Goal: Task Accomplishment & Management: Use online tool/utility

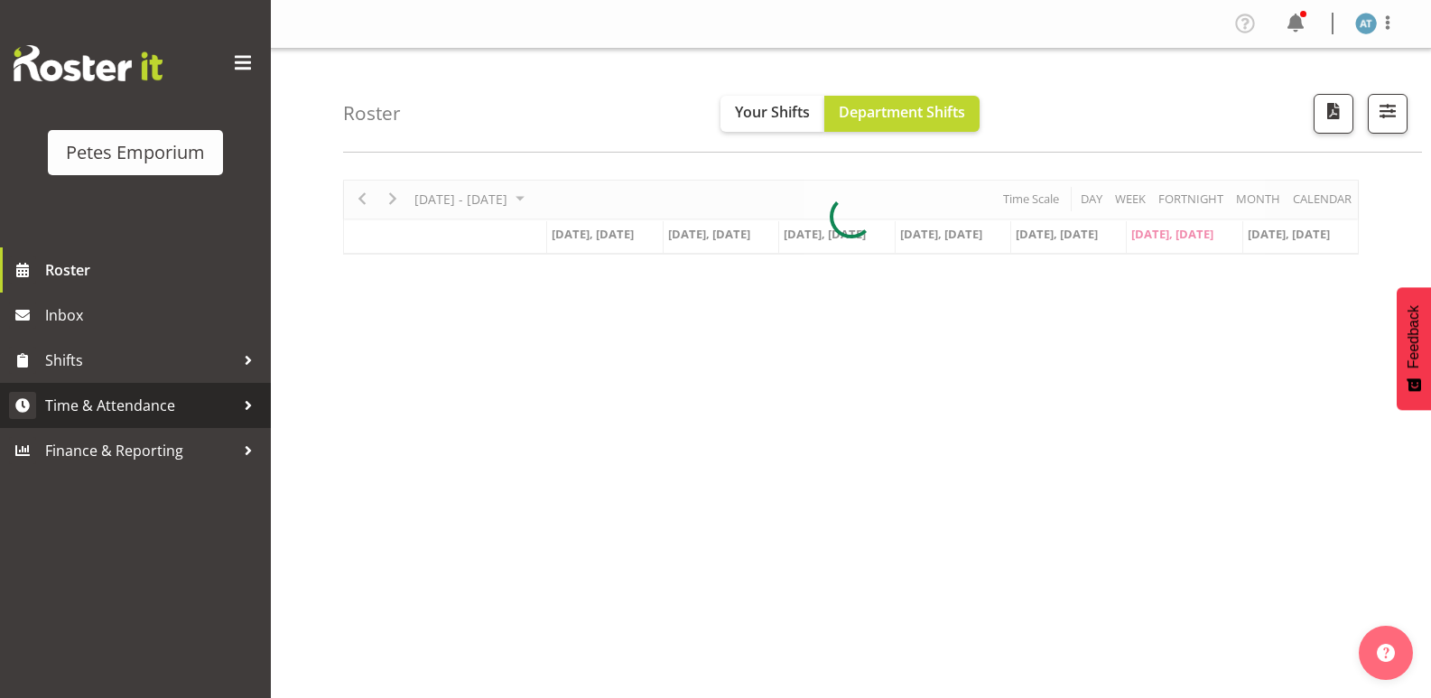
click at [135, 399] on span "Time & Attendance" at bounding box center [140, 405] width 190 height 27
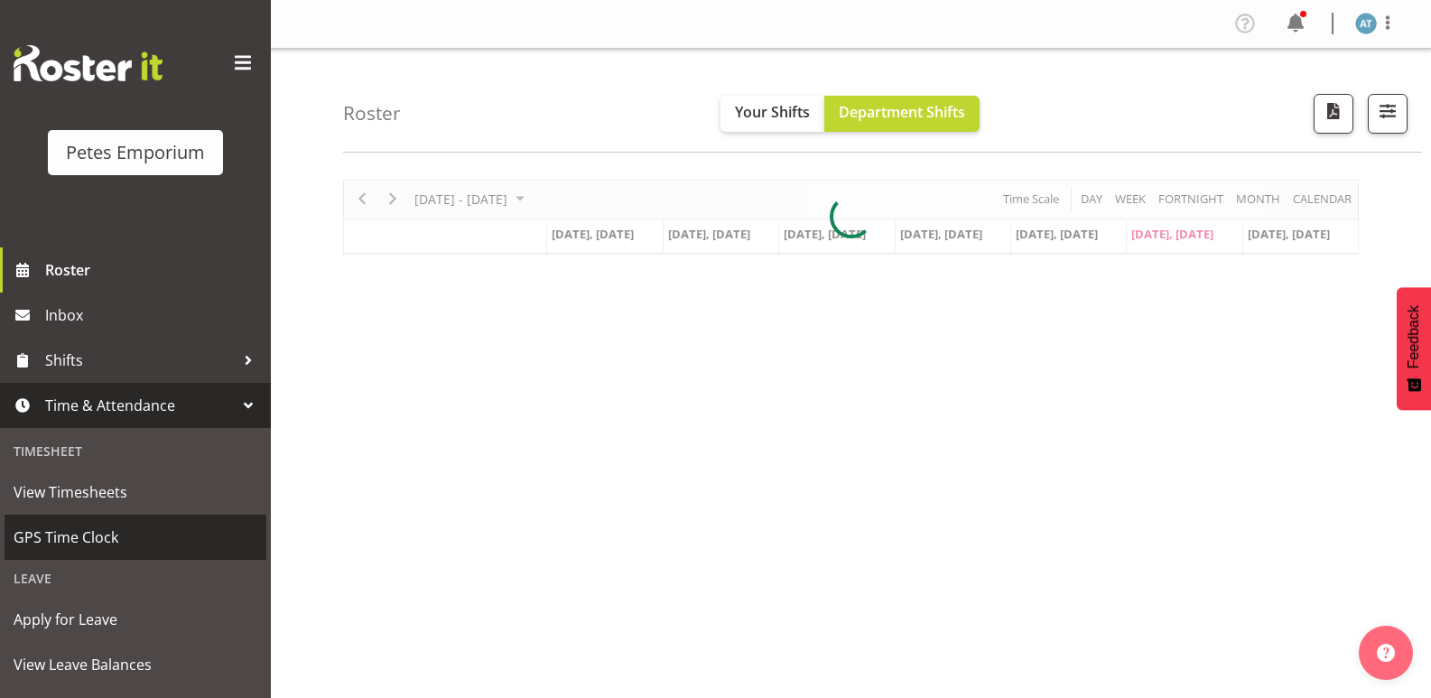
click at [125, 530] on span "GPS Time Clock" at bounding box center [136, 537] width 244 height 27
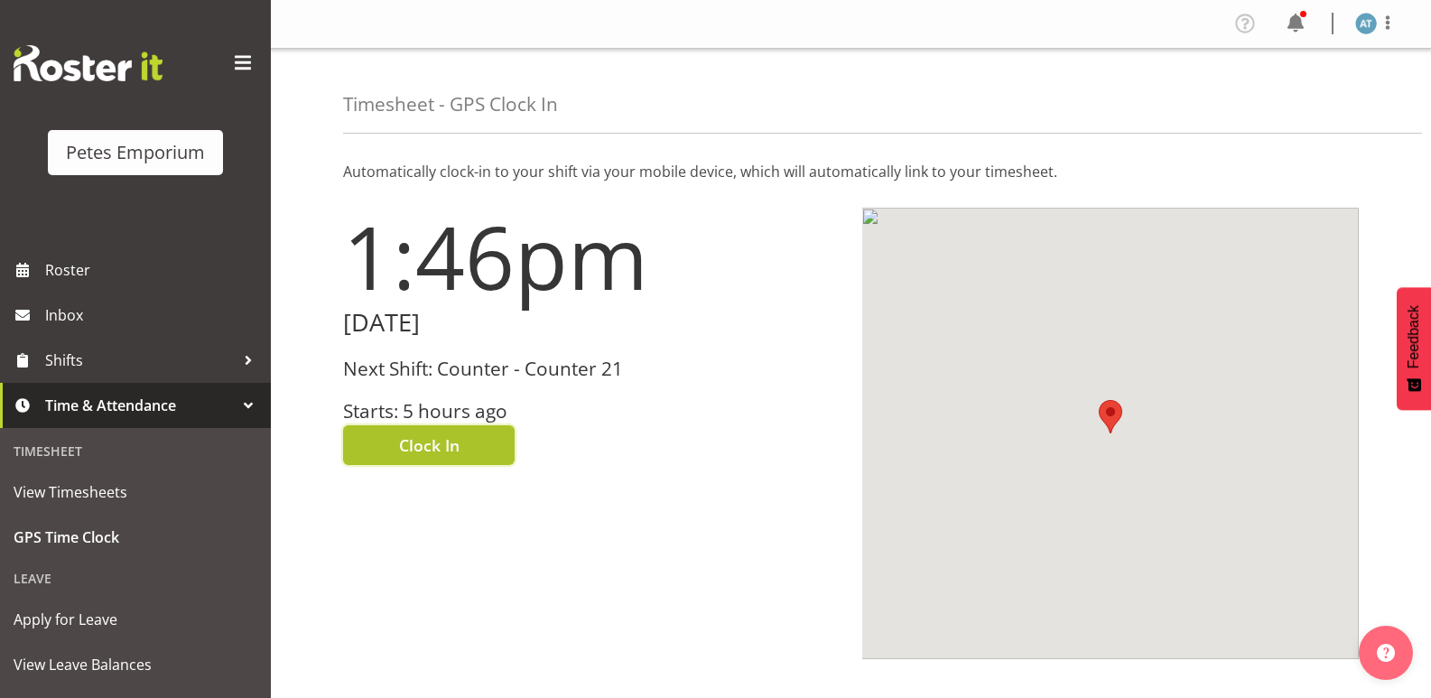
click at [467, 450] on button "Clock In" at bounding box center [429, 445] width 172 height 40
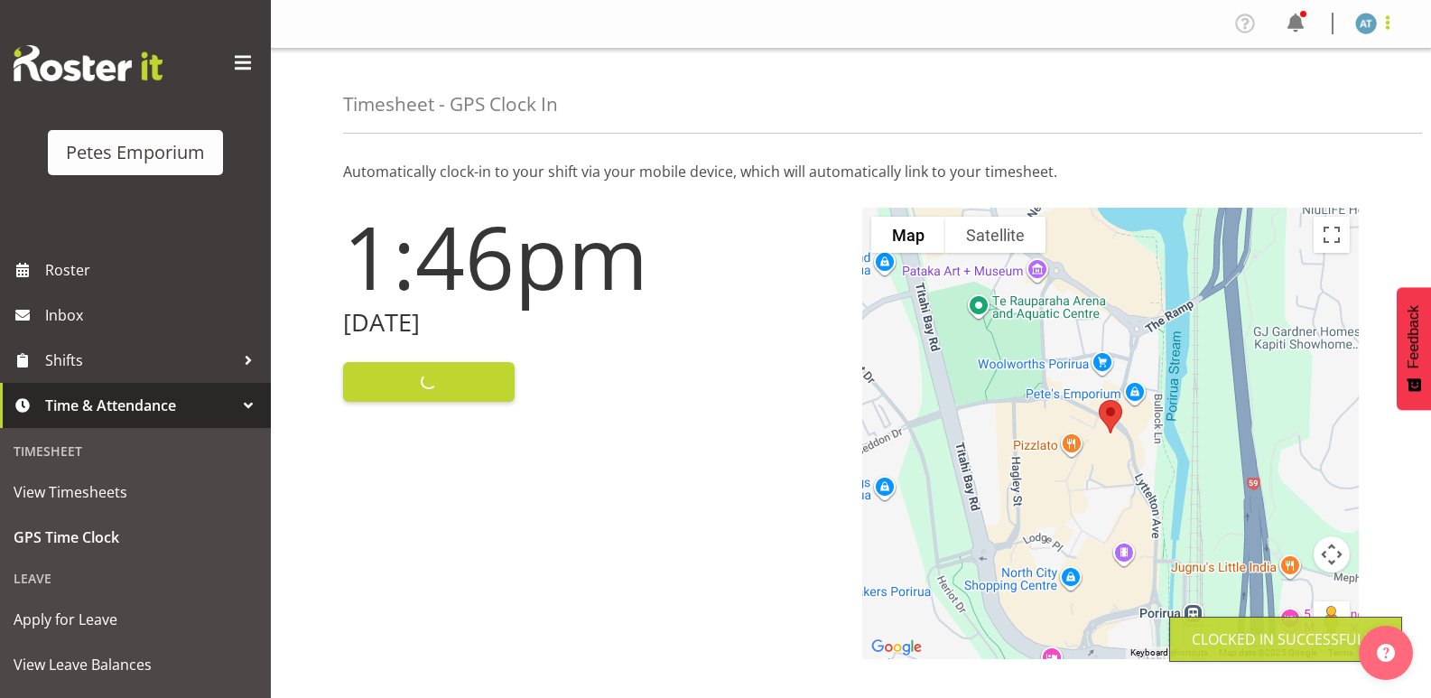
click at [1389, 23] on span at bounding box center [1388, 23] width 22 height 22
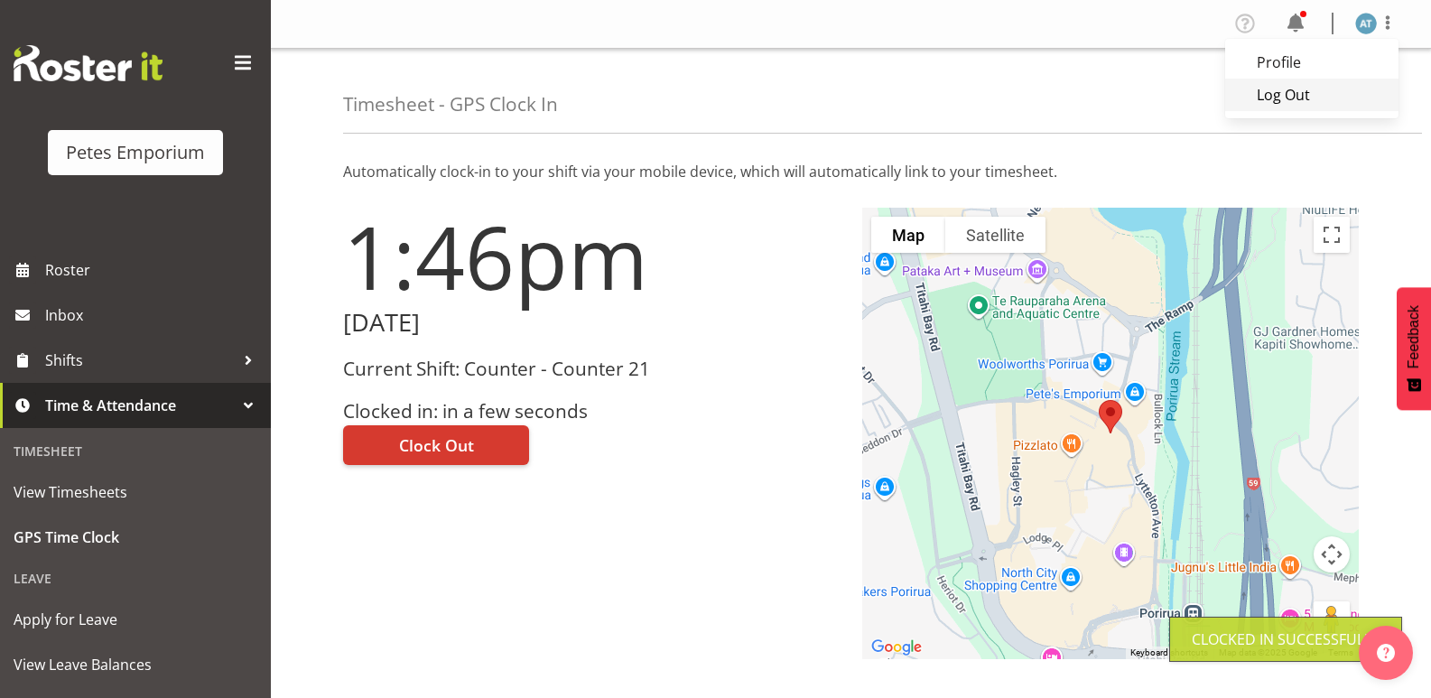
click at [1342, 99] on link "Log Out" at bounding box center [1311, 95] width 173 height 33
